Goal: Information Seeking & Learning: Learn about a topic

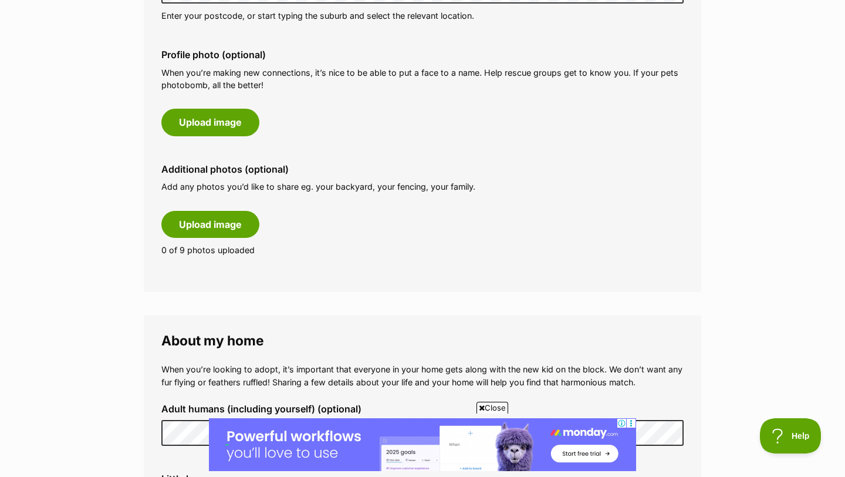
click at [295, 263] on div "Additional photos (optional) Add any photos you’d like to share eg. your backya…" at bounding box center [422, 209] width 541 height 111
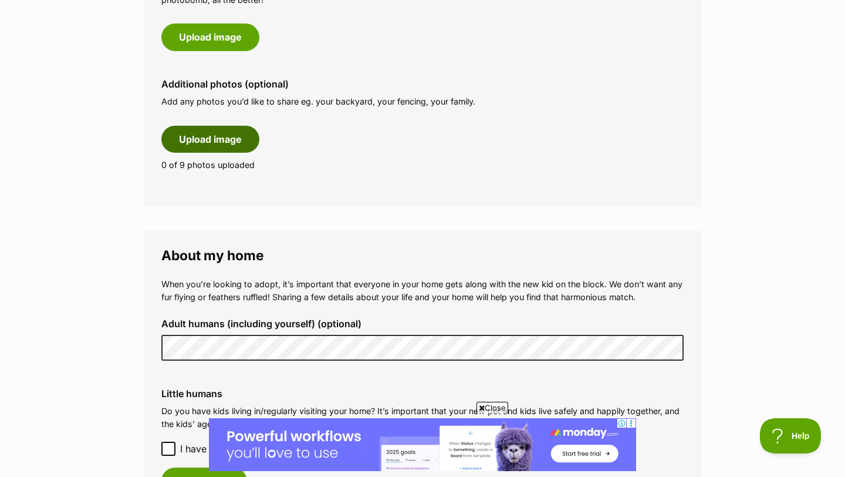
scroll to position [557, 0]
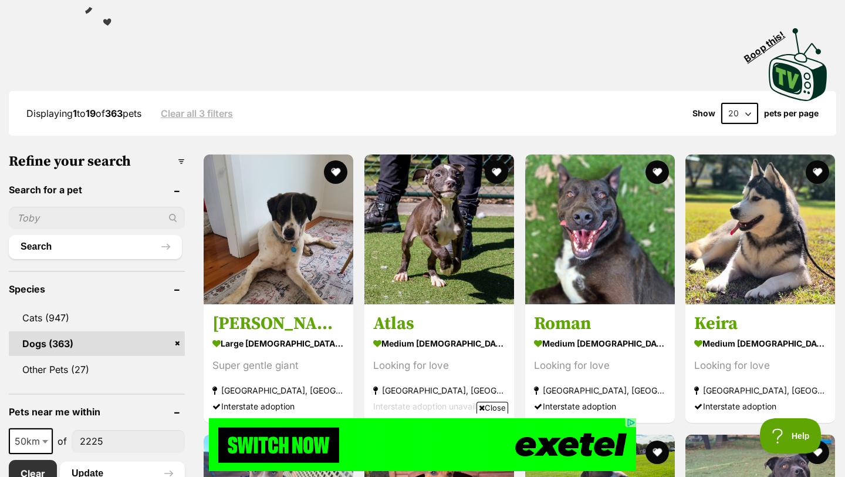
click at [737, 103] on select "20 40 60" at bounding box center [739, 113] width 37 height 21
select select "60"
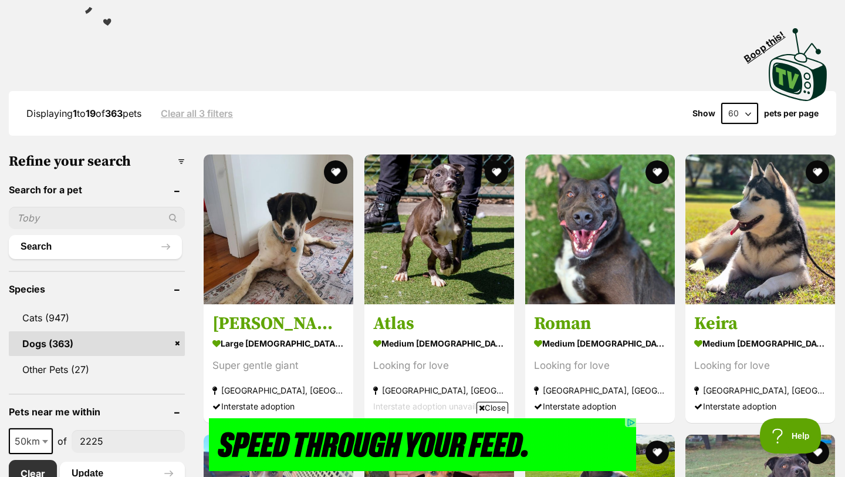
click at [721, 103] on select "20 40 60" at bounding box center [739, 113] width 37 height 21
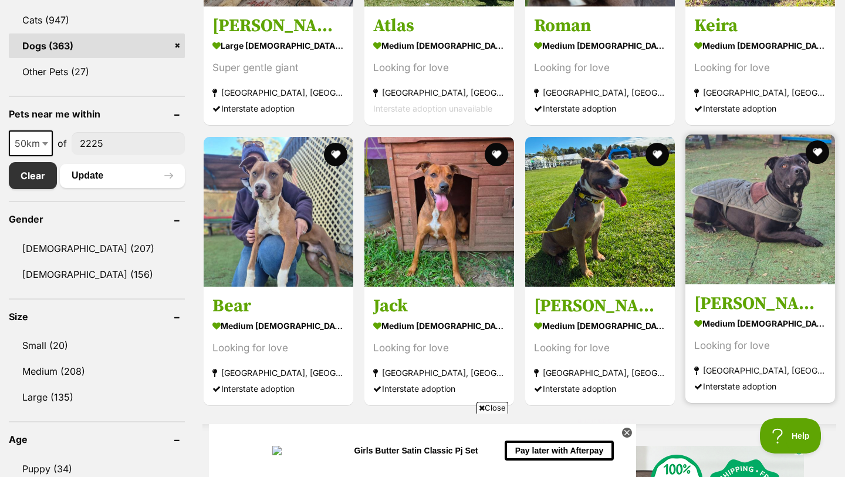
click at [741, 264] on img at bounding box center [761, 209] width 150 height 150
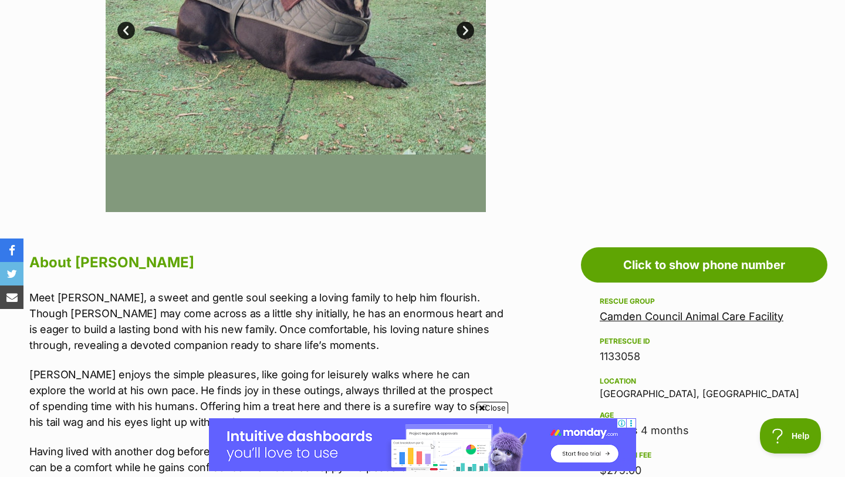
scroll to position [379, 0]
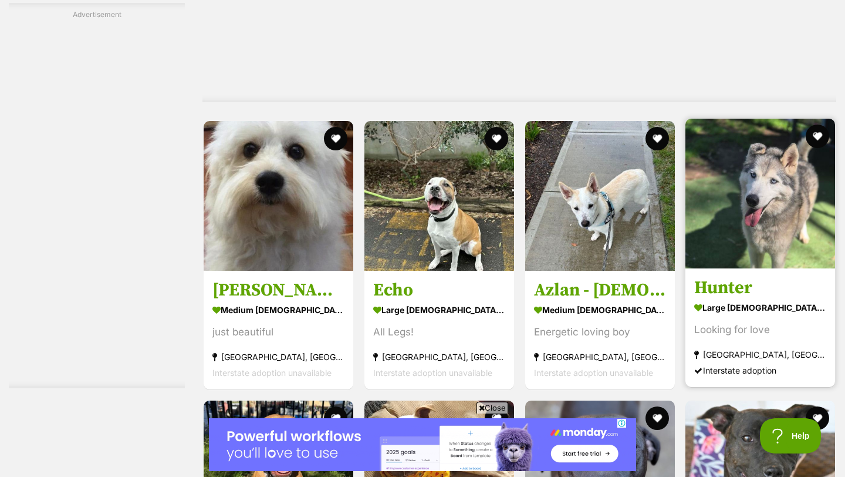
click at [734, 199] on img at bounding box center [761, 194] width 150 height 150
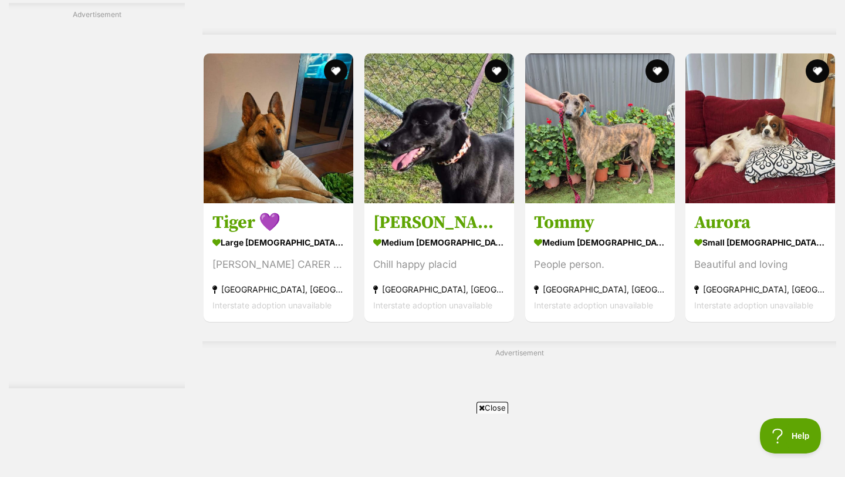
scroll to position [5398, 0]
